Goal: Download file/media

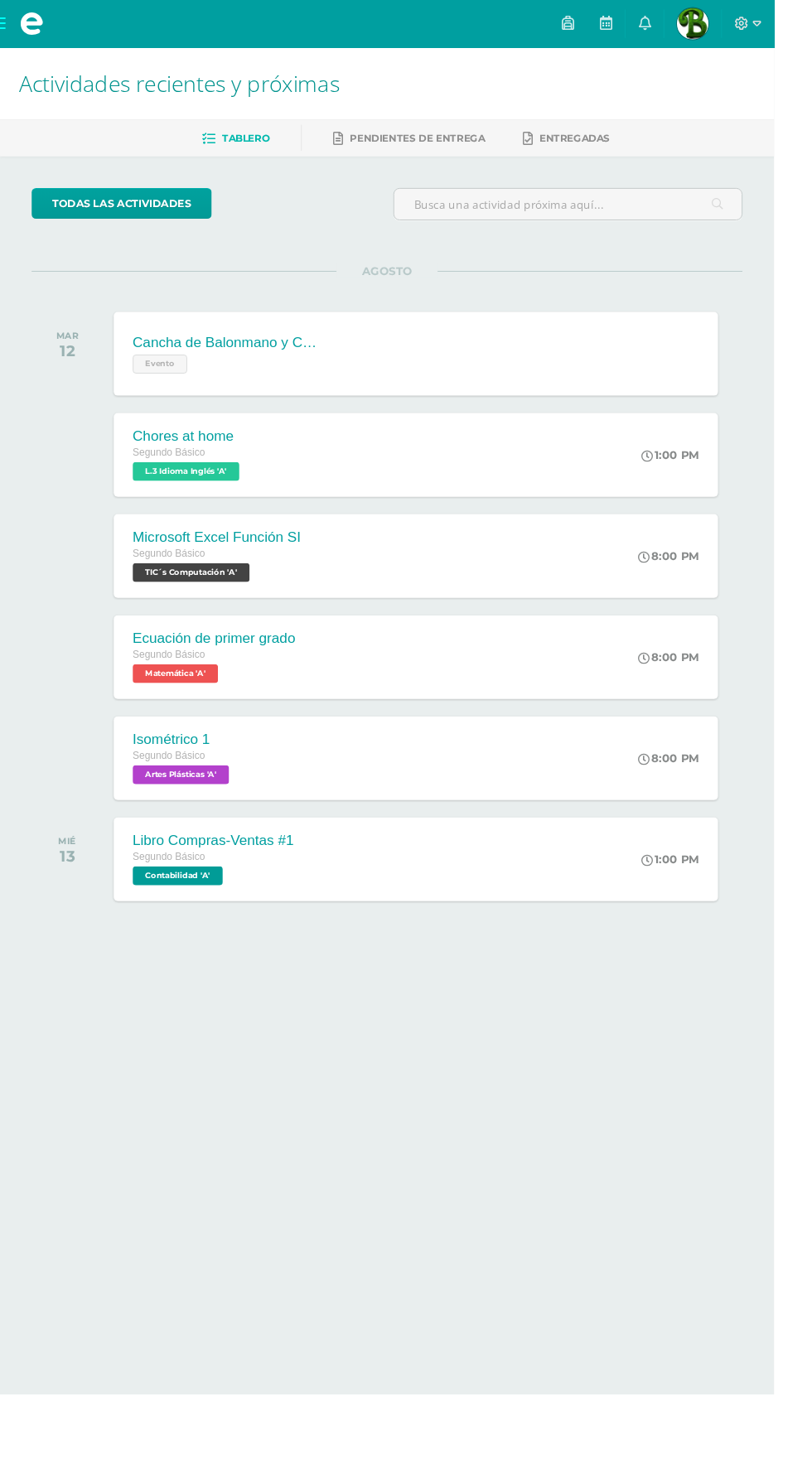
click at [488, 349] on div "Cancha de Balonmano y Contenido Evento Cancha de Balonmano y Contenido Evento C…" at bounding box center [436, 371] width 634 height 87
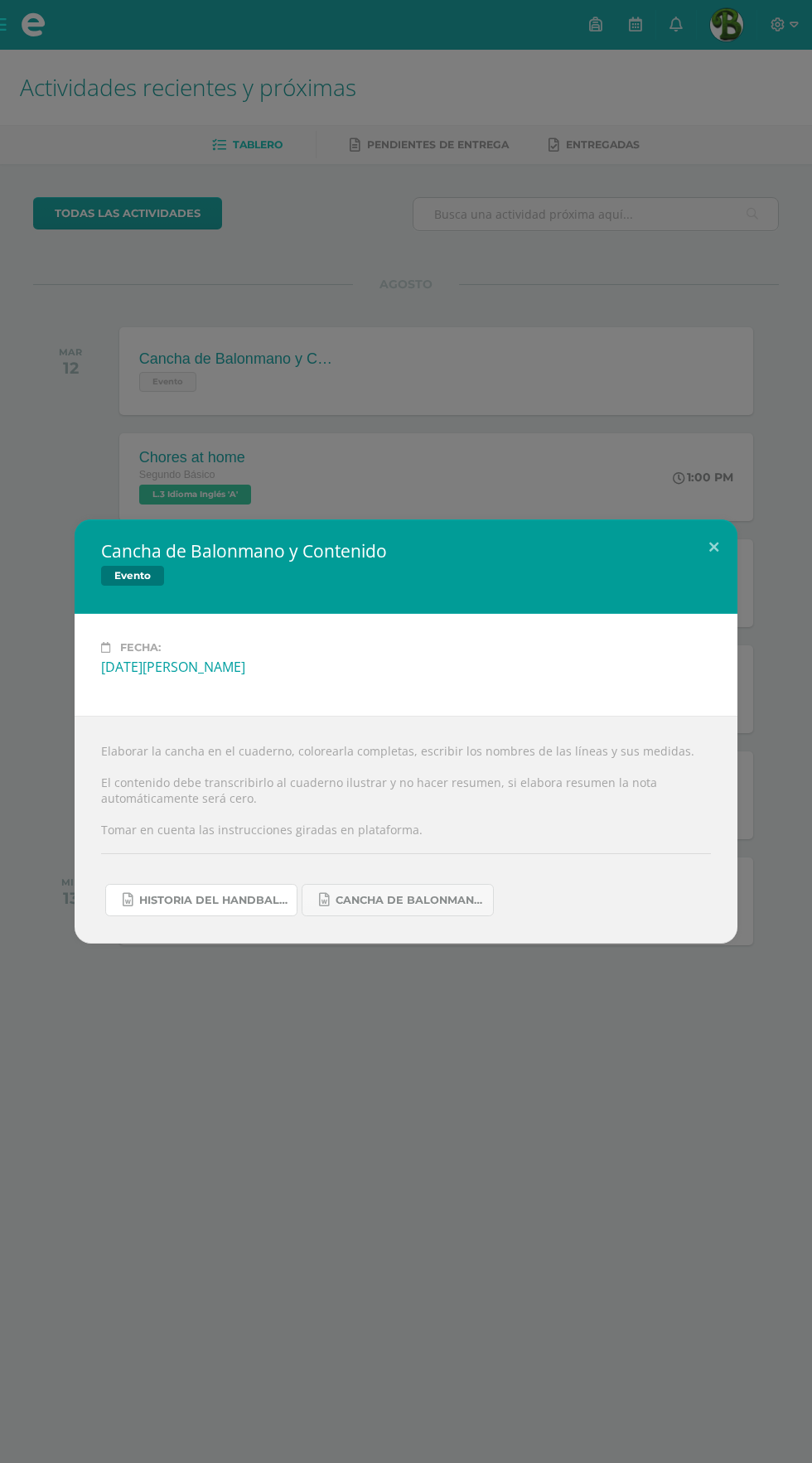
click at [182, 907] on span "Historia del handball.docx" at bounding box center [214, 899] width 149 height 13
click at [399, 901] on span "Cancha de Balonmano.docx" at bounding box center [410, 899] width 149 height 13
